Goal: Task Accomplishment & Management: Complete application form

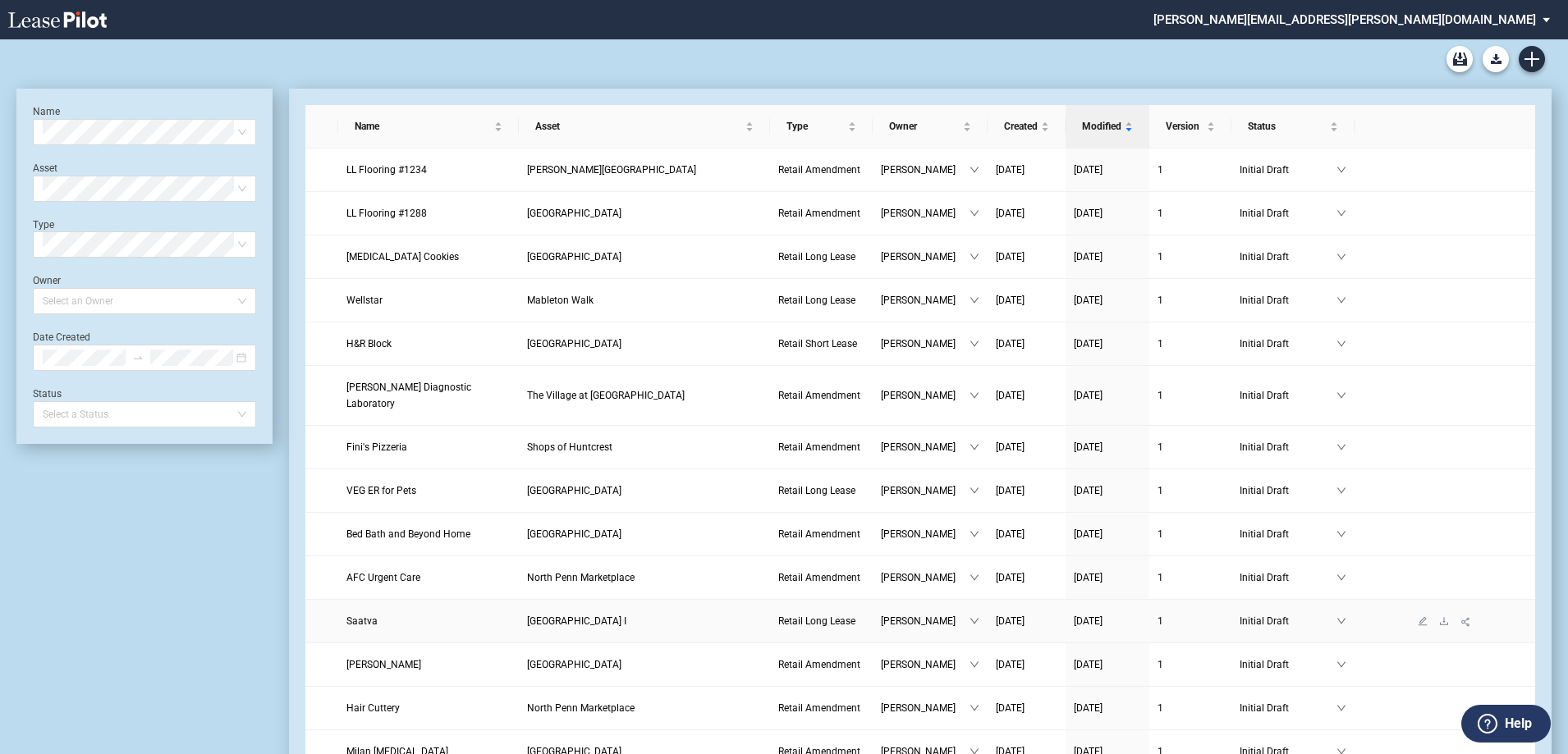
click at [359, 616] on span "Saatva" at bounding box center [362, 621] width 31 height 11
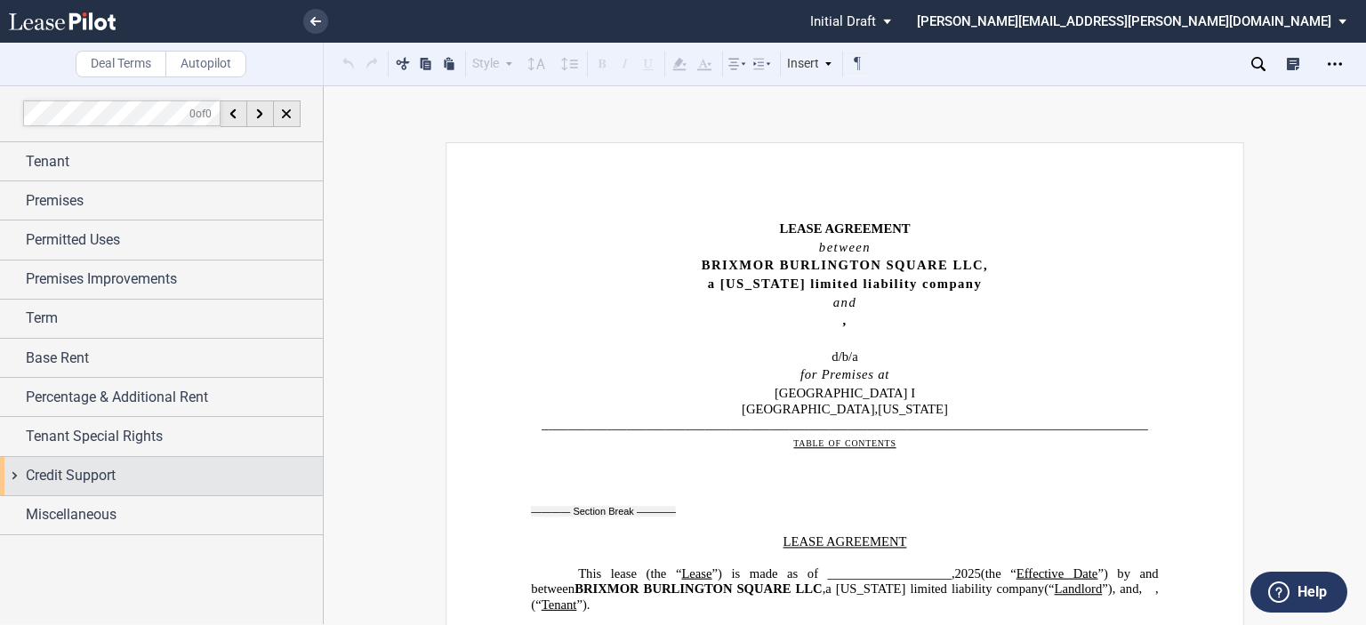
click at [68, 483] on span "Credit Support" at bounding box center [71, 475] width 90 height 21
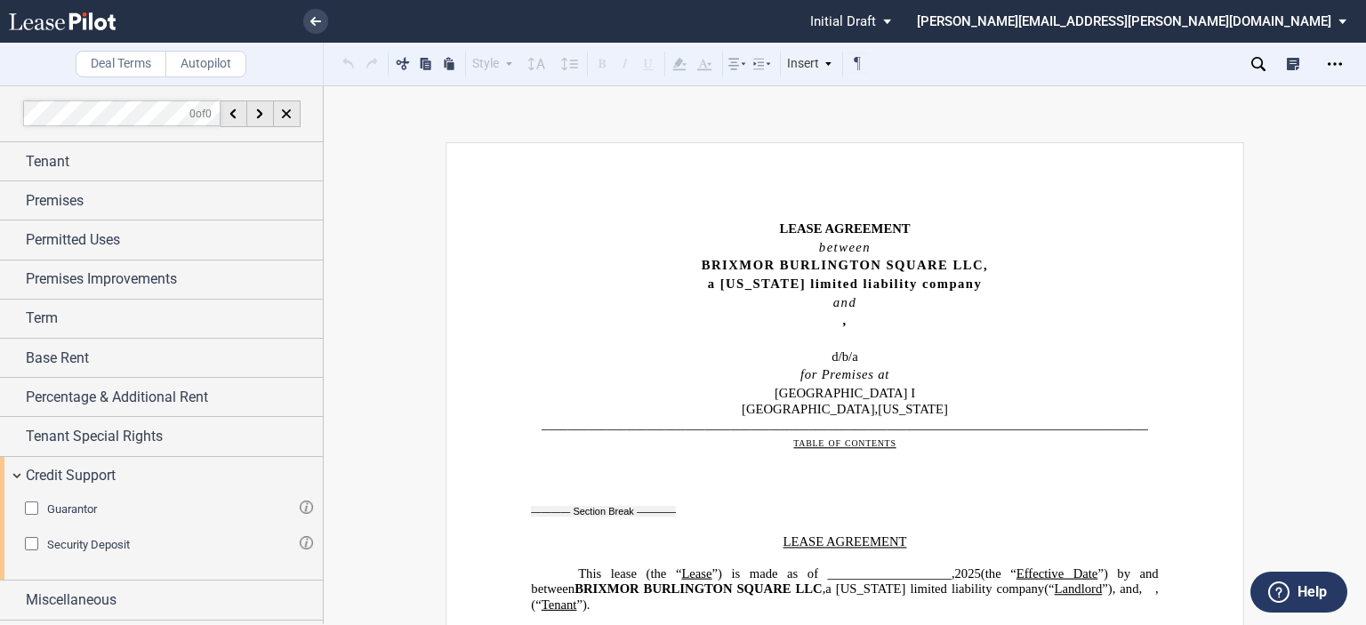
click at [34, 508] on div "Guarantor" at bounding box center [34, 511] width 18 height 18
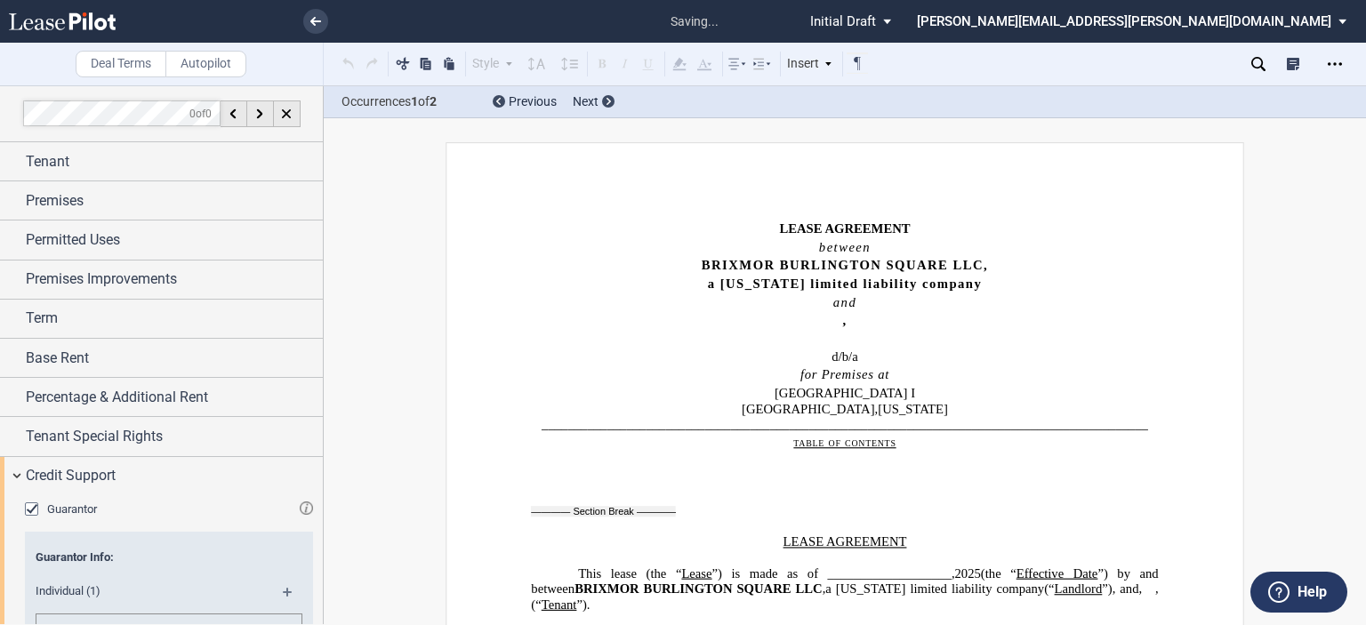
click at [320, 412] on div at bounding box center [162, 354] width 324 height 539
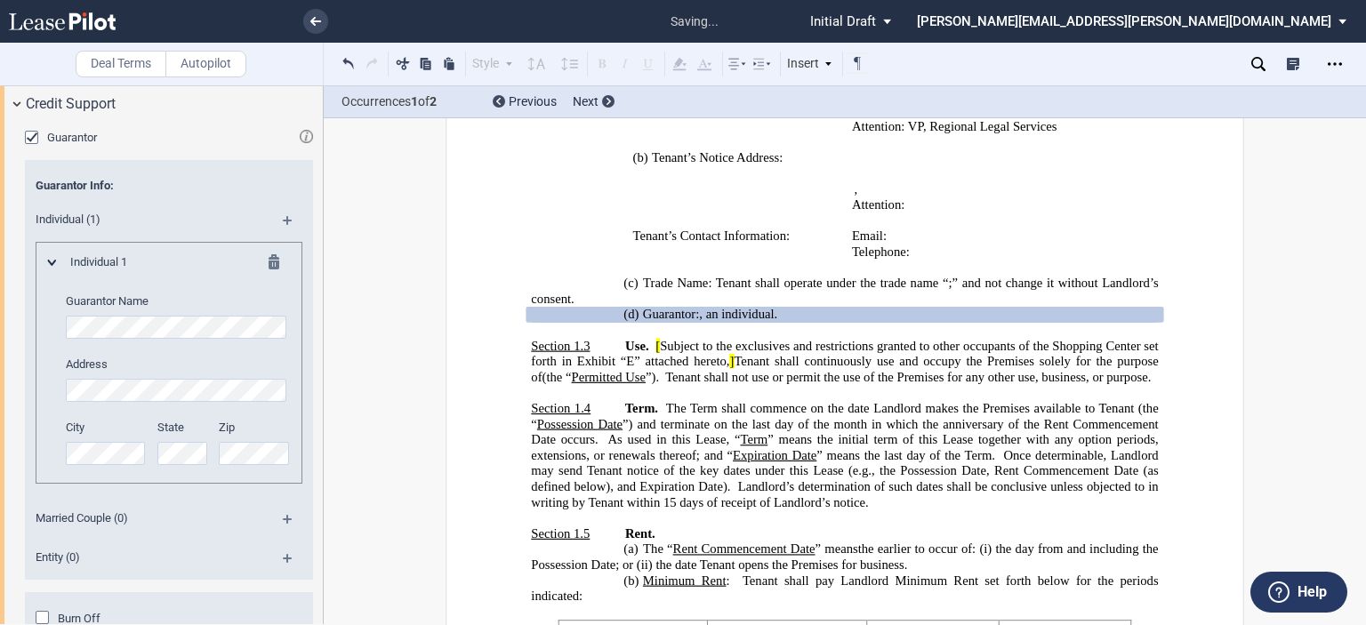
scroll to position [373, 0]
click at [44, 611] on div "Burn Off" at bounding box center [45, 619] width 18 height 18
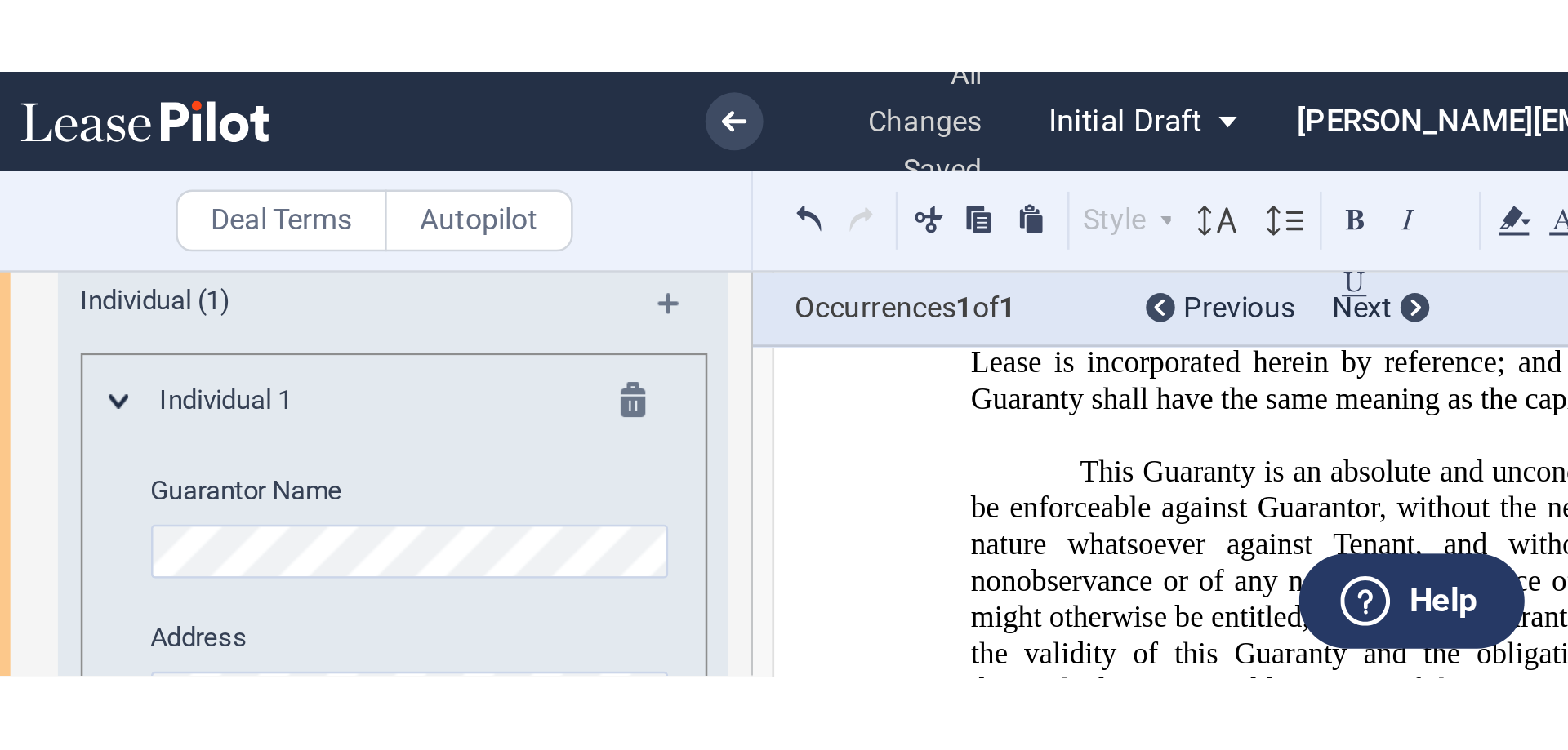
scroll to position [339, 0]
